Goal: Task Accomplishment & Management: Use online tool/utility

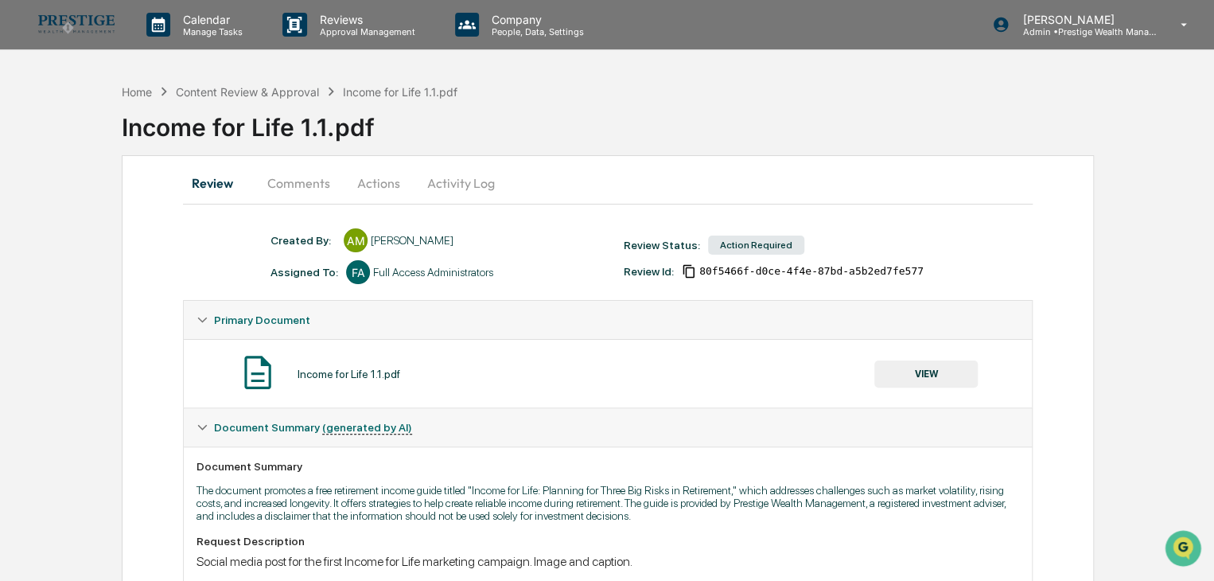
click at [912, 369] on button "VIEW" at bounding box center [925, 373] width 103 height 27
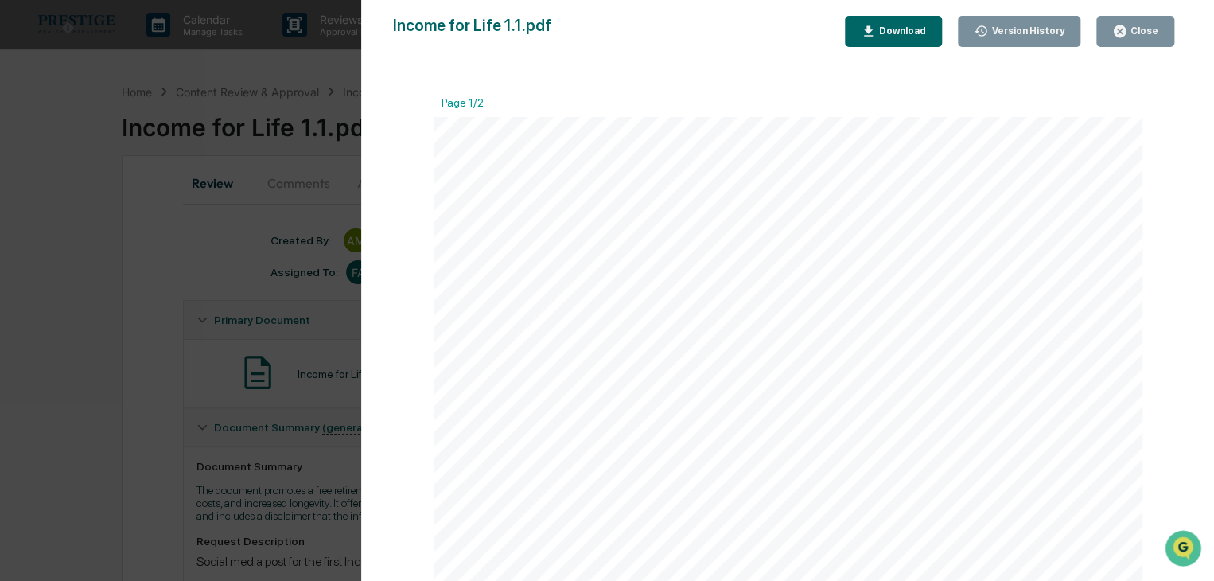
click at [1132, 33] on div "Close" at bounding box center [1142, 30] width 31 height 11
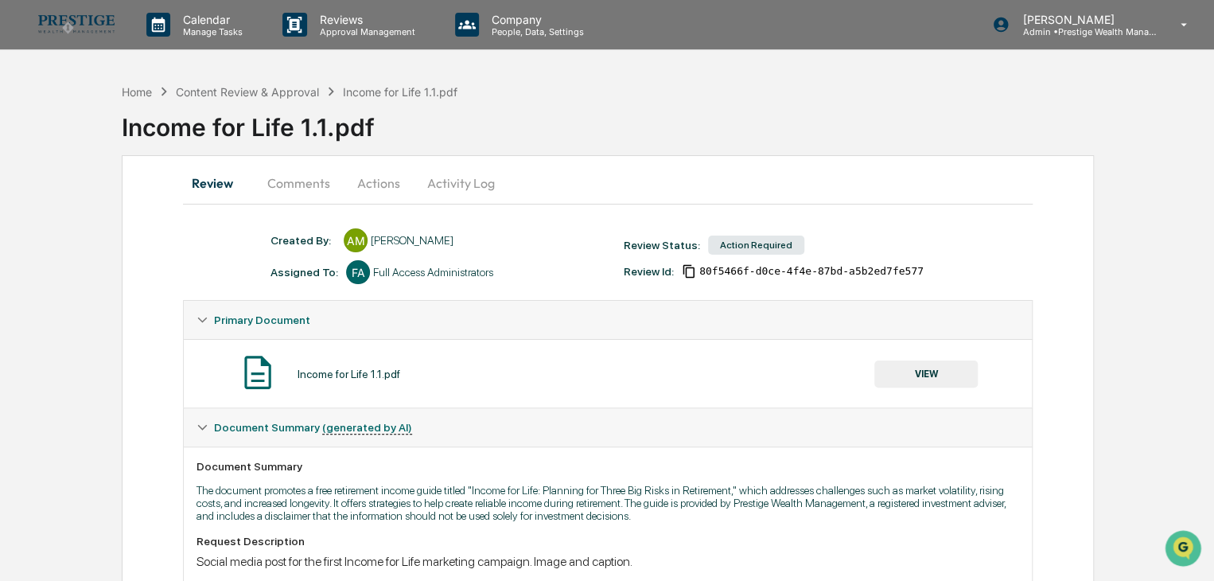
click at [374, 188] on button "Actions" at bounding box center [379, 183] width 72 height 38
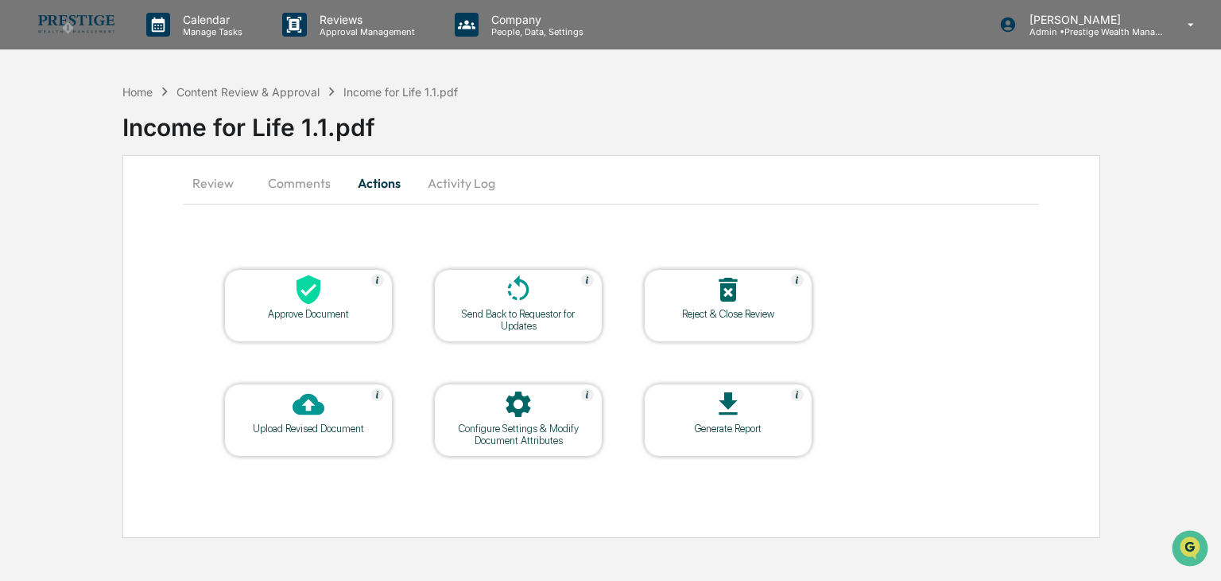
click at [321, 303] on icon at bounding box center [309, 290] width 32 height 32
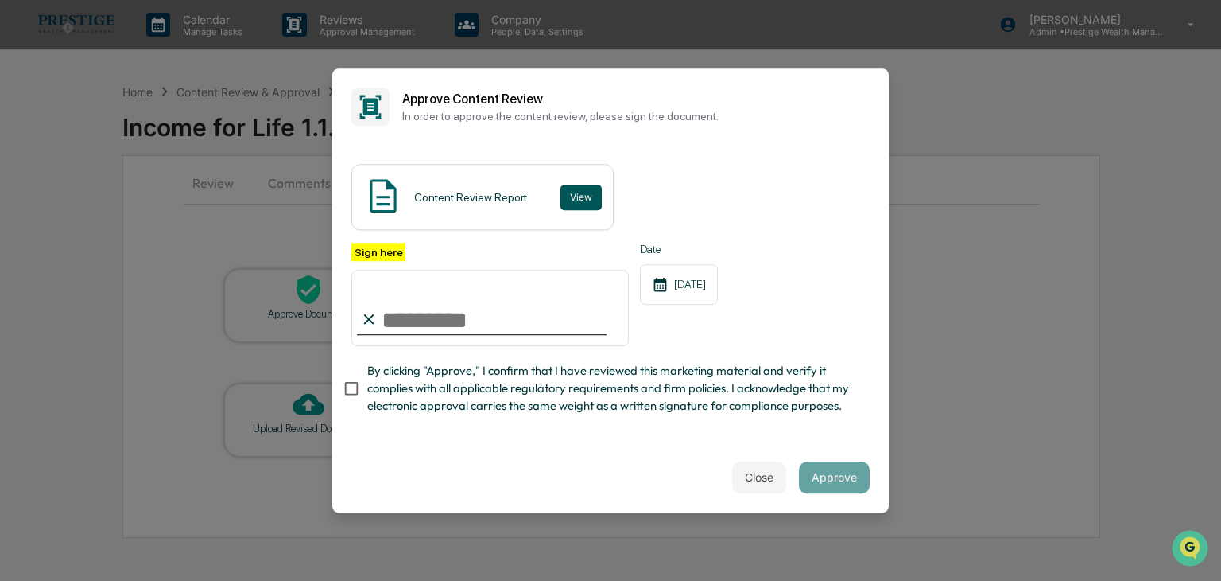
click at [577, 195] on button "View" at bounding box center [581, 196] width 41 height 25
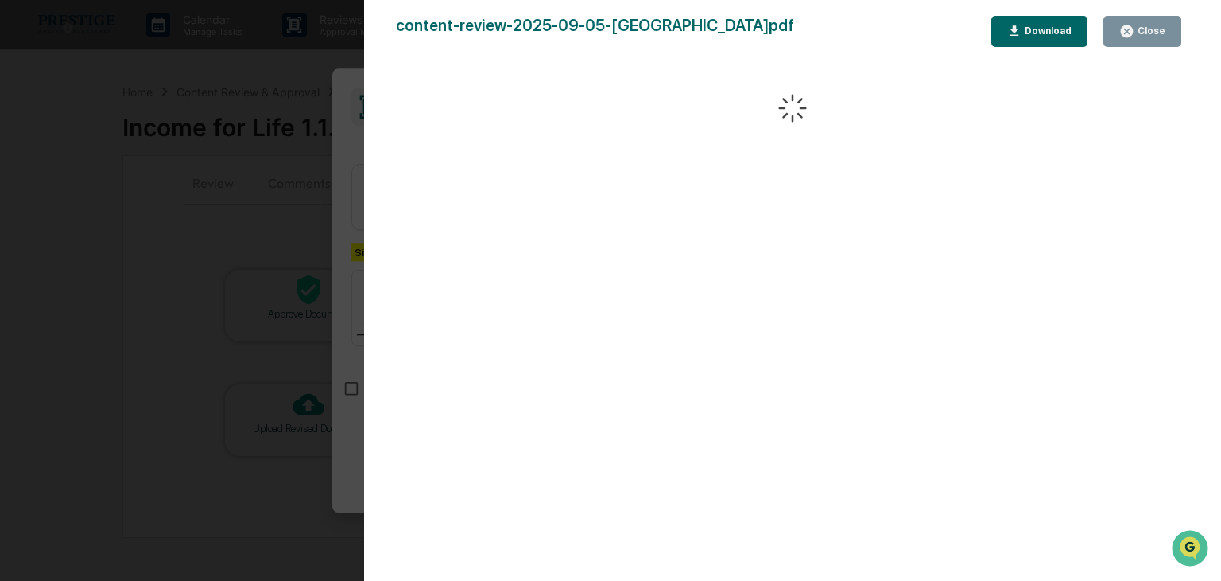
click at [1120, 25] on button "Close" at bounding box center [1143, 31] width 78 height 31
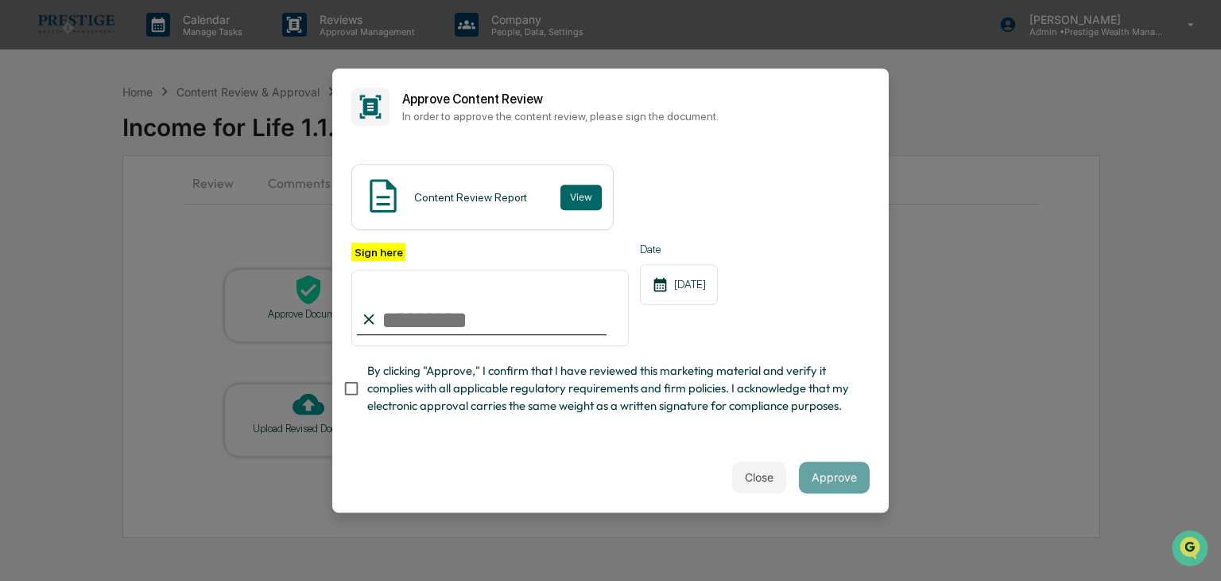
click at [456, 332] on input "Sign here" at bounding box center [490, 308] width 278 height 76
type input "**********"
click at [859, 472] on button "Approve" at bounding box center [834, 477] width 71 height 32
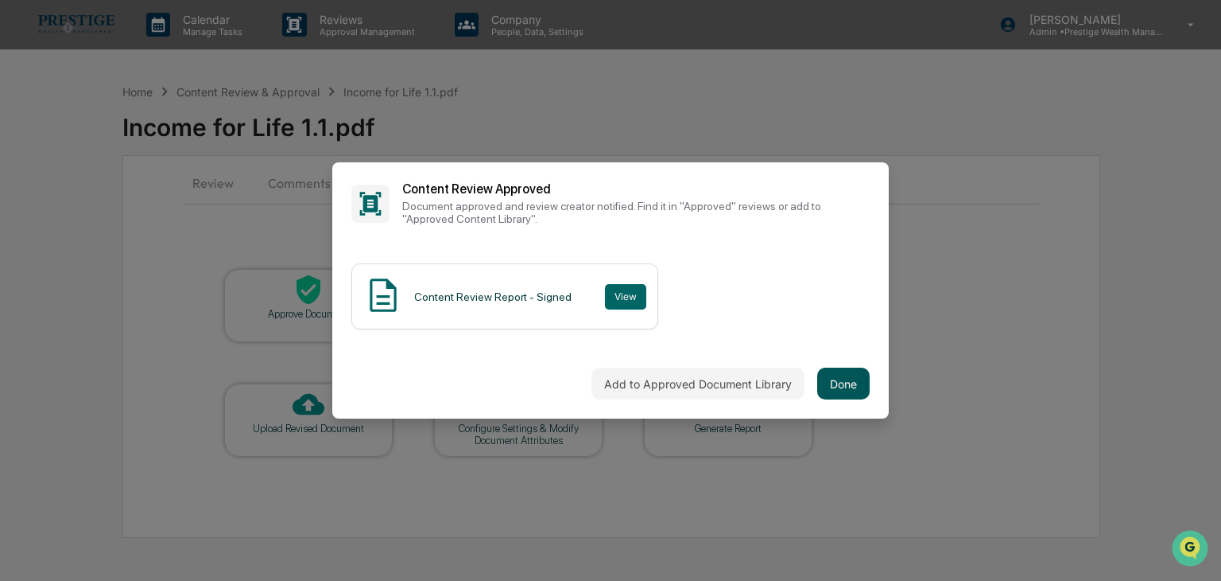
click at [849, 375] on button "Done" at bounding box center [843, 383] width 52 height 32
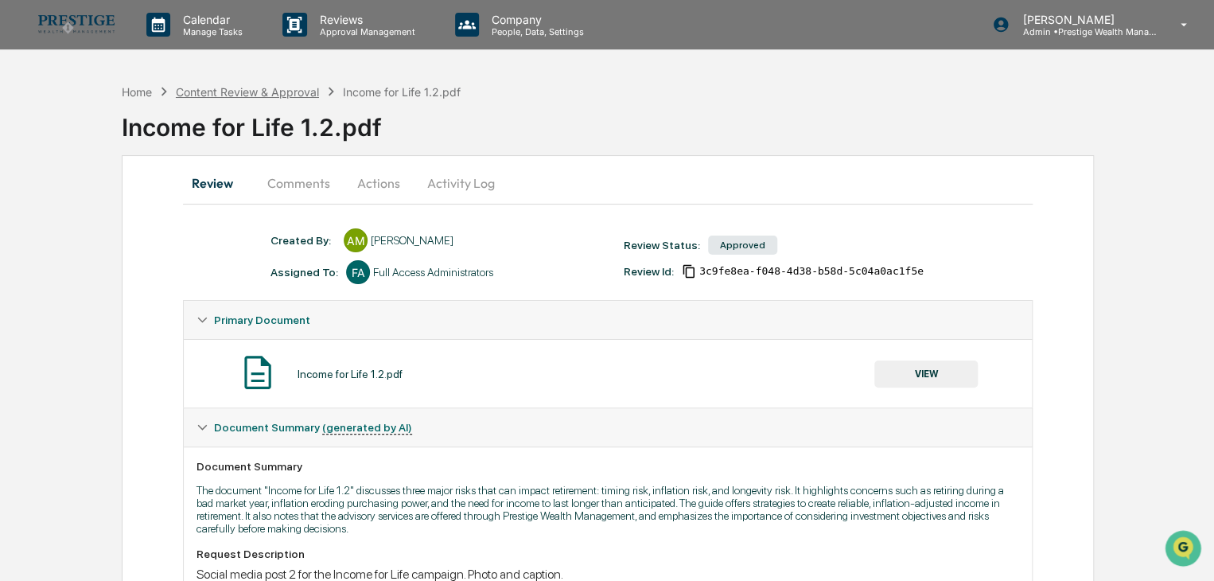
click at [214, 88] on div "Content Review & Approval" at bounding box center [247, 92] width 143 height 14
